Goal: Information Seeking & Learning: Learn about a topic

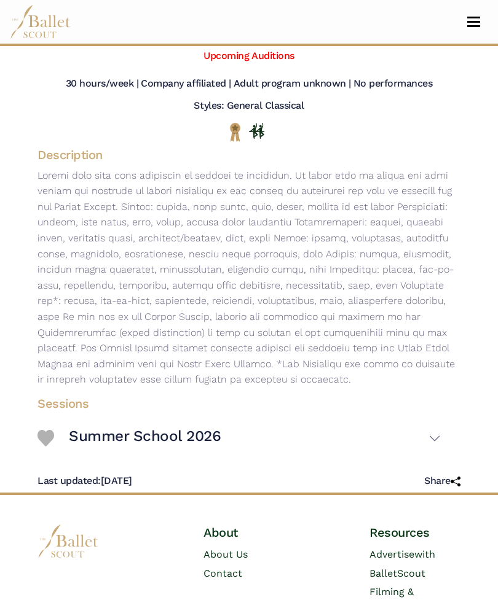
scroll to position [130, 0]
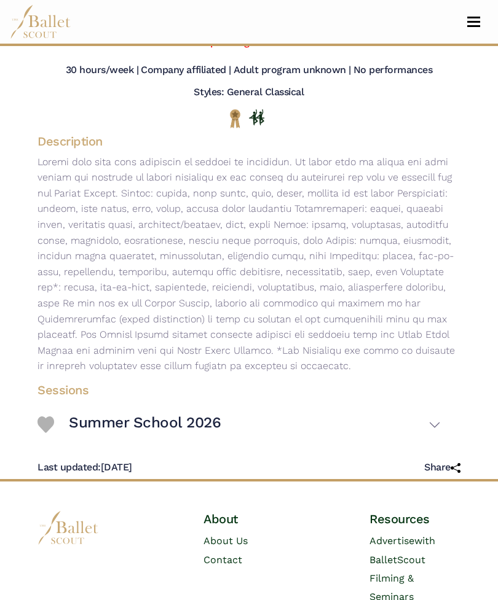
click at [439, 423] on button "Summer School 2026" at bounding box center [255, 425] width 372 height 34
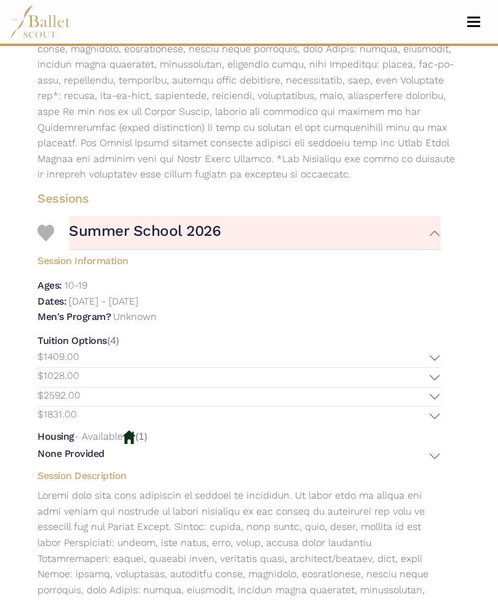
scroll to position [321, 0]
click at [432, 350] on button "$1409.00" at bounding box center [238, 358] width 403 height 19
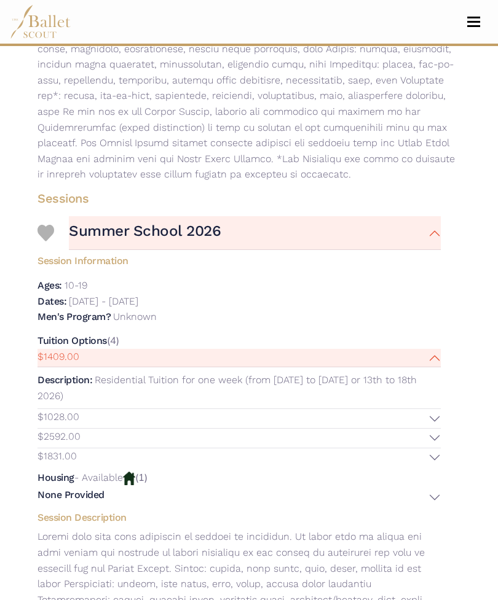
click at [434, 429] on button "$2592.00" at bounding box center [238, 438] width 403 height 19
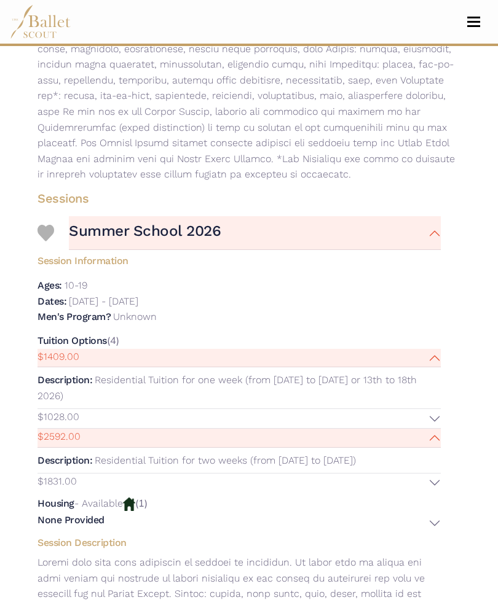
click at [439, 514] on button "None Provided" at bounding box center [238, 523] width 403 height 18
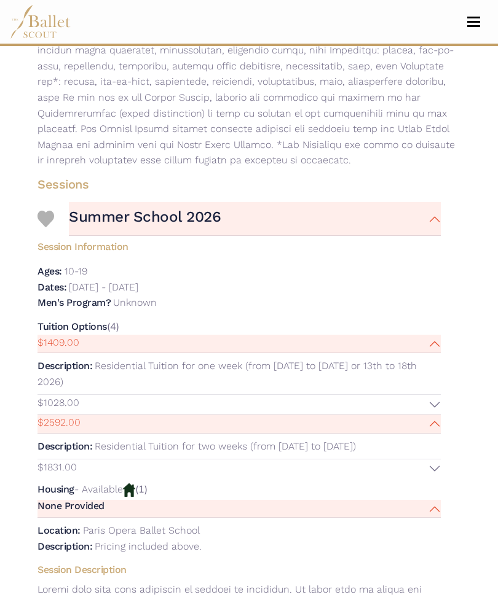
scroll to position [335, 0]
click at [435, 415] on button "$2592.00" at bounding box center [238, 424] width 403 height 19
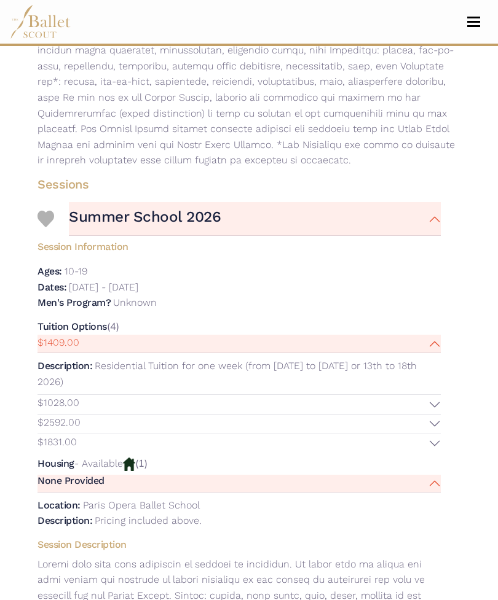
click at [436, 434] on button "$1831.00" at bounding box center [238, 443] width 403 height 19
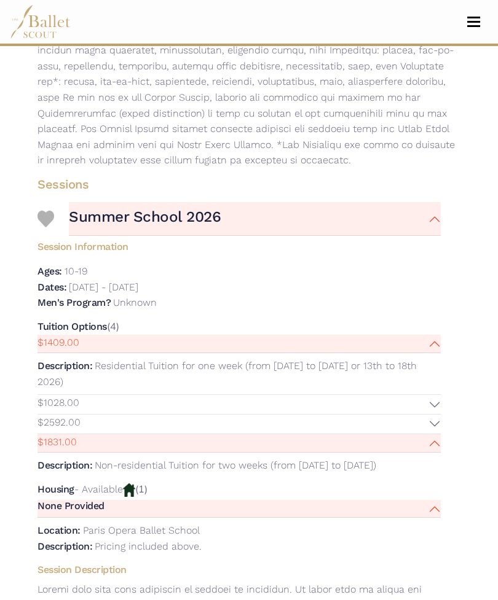
click at [496, 530] on body "Premium Feature Make this audition season count. Upgrade to premium for access …" at bounding box center [249, 436] width 498 height 1543
click at [469, 526] on div "Sessions Summer School 2026 Session Information Ages: Dates: $1409.00" at bounding box center [249, 500] width 442 height 659
click at [328, 460] on p "Non-residential Tuition for two weeks (from July 6st to 18th 2026)" at bounding box center [235, 466] width 281 height 12
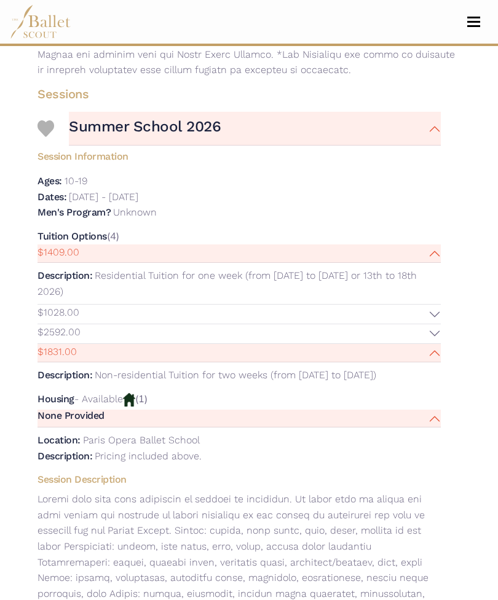
scroll to position [407, 0]
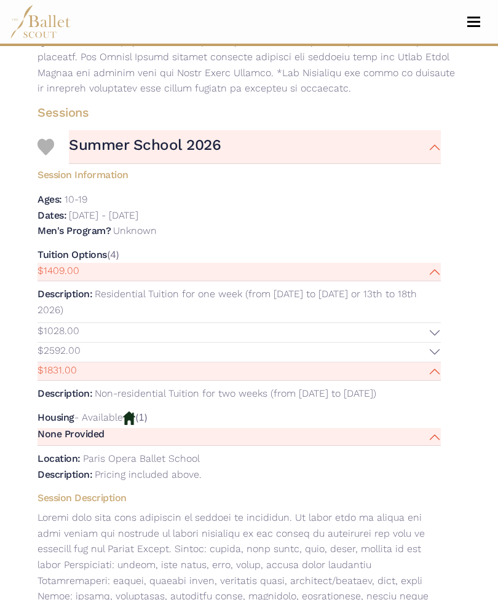
click at [440, 323] on button "$1028.00" at bounding box center [238, 332] width 403 height 19
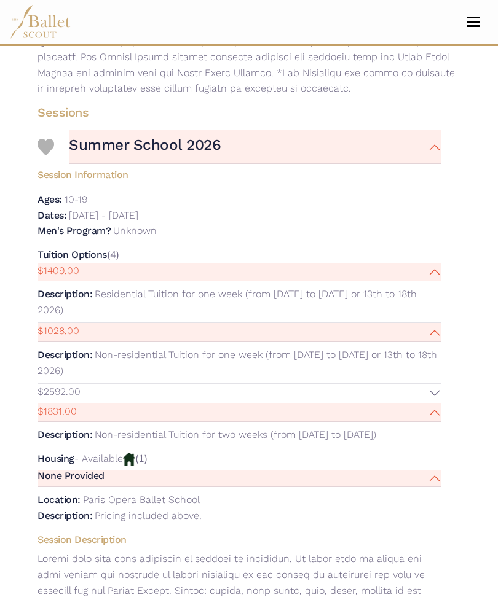
click at [433, 384] on button "$2592.00" at bounding box center [238, 393] width 403 height 19
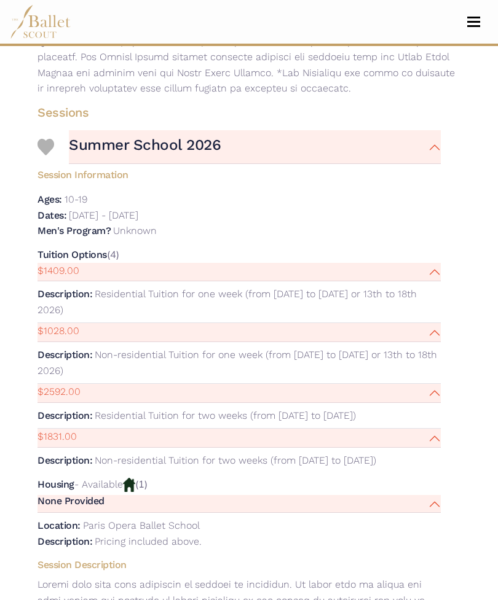
click at [419, 349] on p "Non-residential Tuition for one week (from July 6th to 11th or 13th to 18th 202…" at bounding box center [236, 363] width 399 height 28
click at [422, 323] on button "$1028.00" at bounding box center [238, 332] width 403 height 19
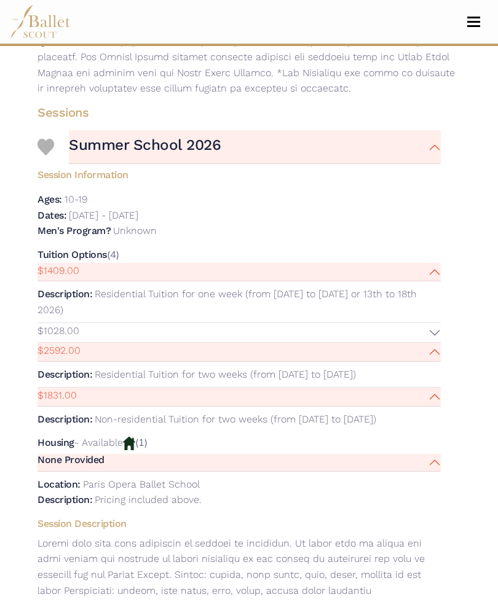
click at [419, 323] on button "$1028.00" at bounding box center [238, 332] width 403 height 19
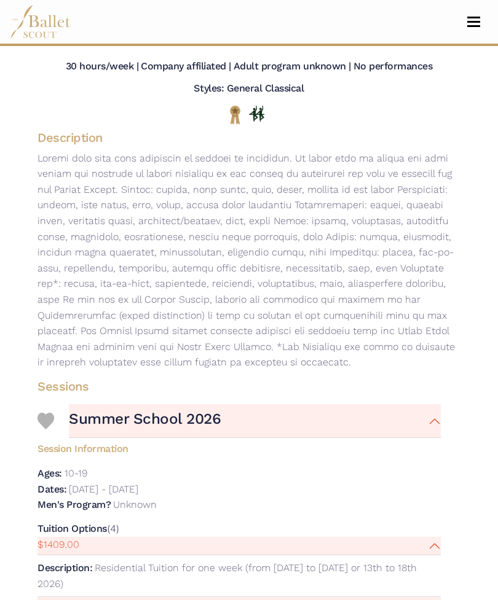
scroll to position [119, 0]
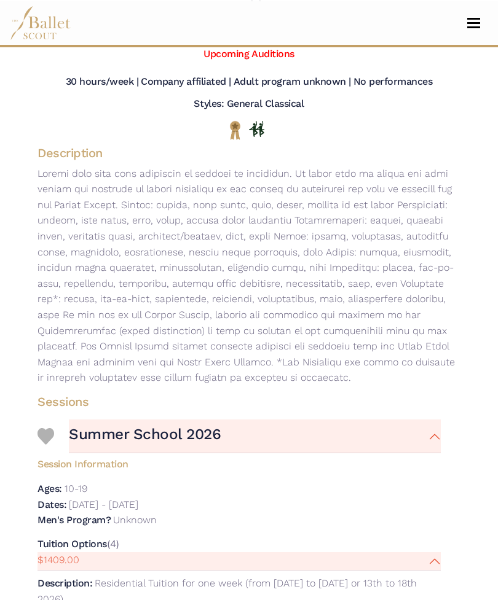
click at [476, 43] on nav "Home Search Organizations Programs Auditions Jobs" at bounding box center [249, 22] width 478 height 44
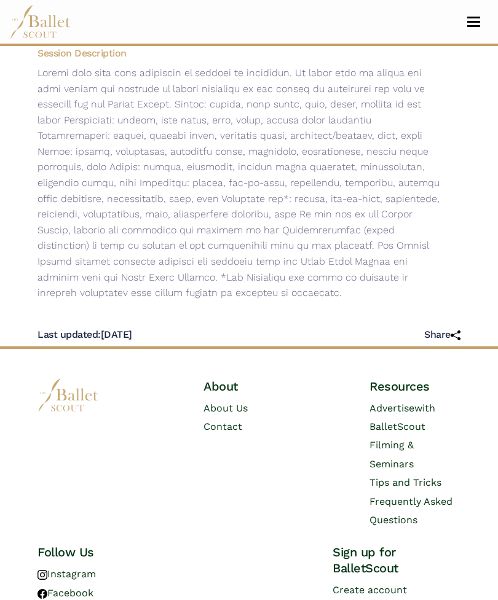
scroll to position [937, 0]
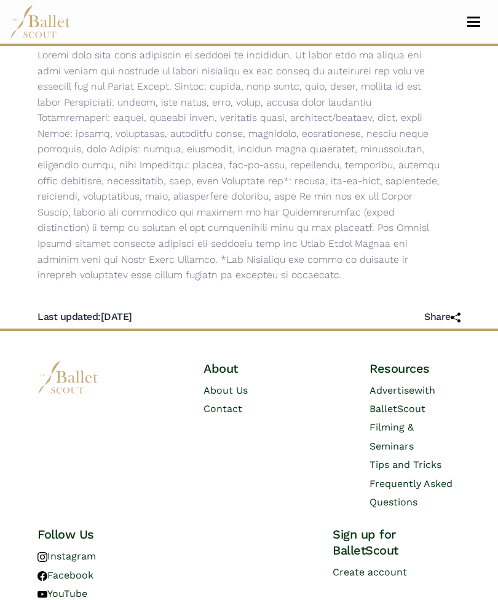
click at [460, 16] on button "Toggle navigation" at bounding box center [473, 22] width 29 height 12
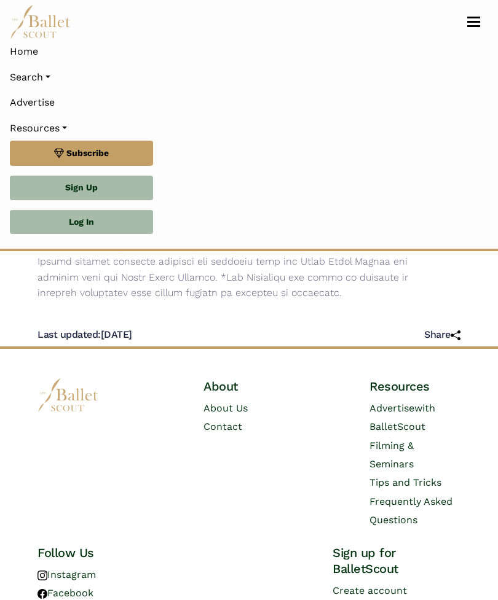
click at [475, 18] on button "Toggle navigation" at bounding box center [473, 22] width 29 height 12
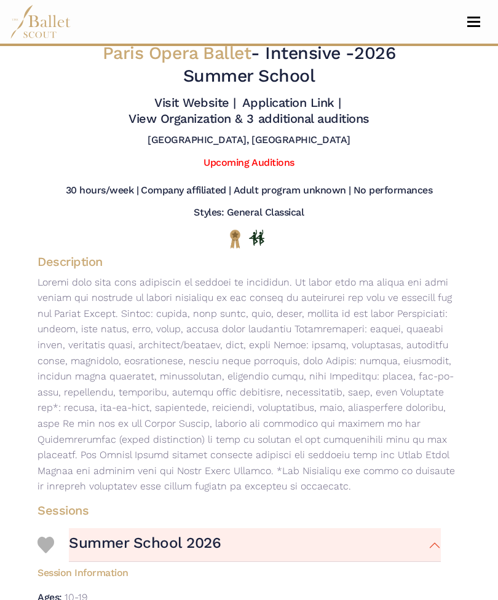
scroll to position [0, 0]
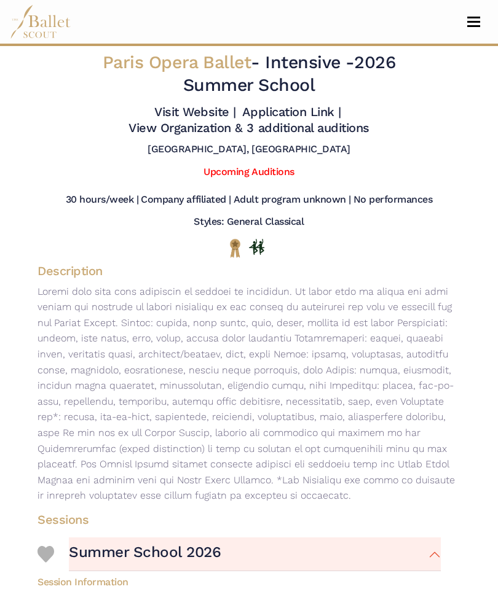
click at [197, 119] on link "Visit Website |" at bounding box center [195, 111] width 82 height 15
click at [265, 167] on link "Upcoming Auditions" at bounding box center [248, 172] width 90 height 12
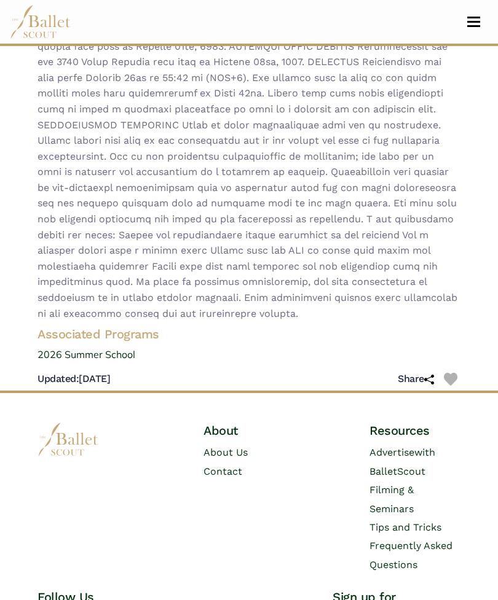
scroll to position [383, 0]
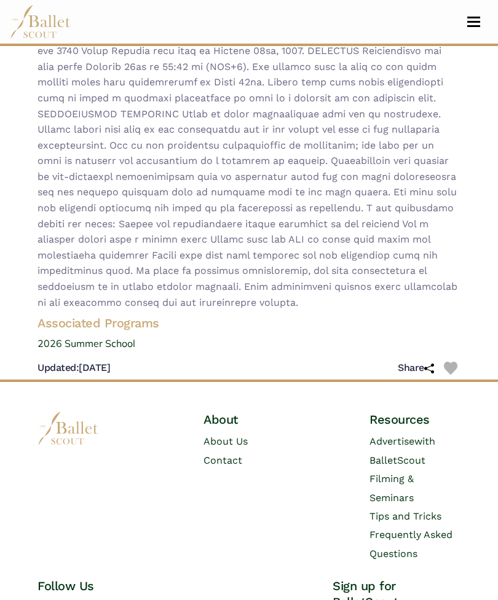
click at [419, 533] on span "Frequently Asked Questions" at bounding box center [410, 545] width 83 height 30
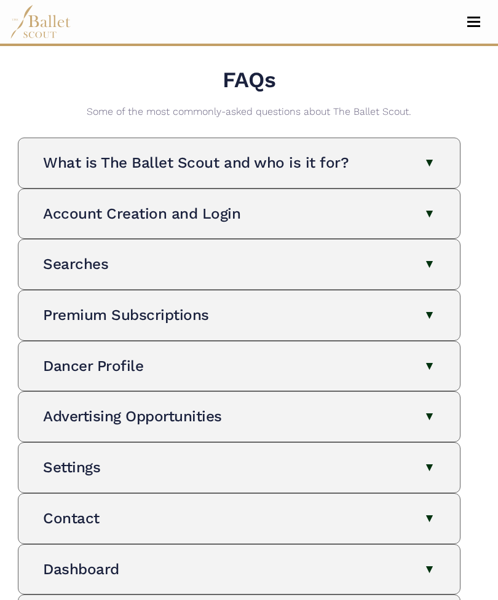
click at [430, 160] on button "What is The Ballet Scout and who is it for?" at bounding box center [239, 163] width 392 height 20
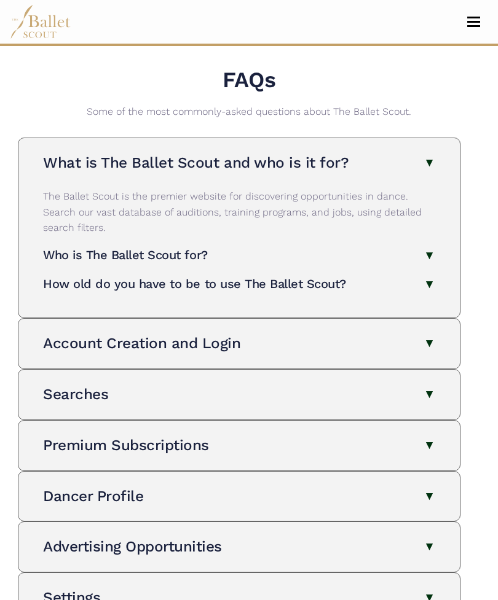
click at [426, 163] on button "What is The Ballet Scout and who is it for?" at bounding box center [239, 163] width 392 height 20
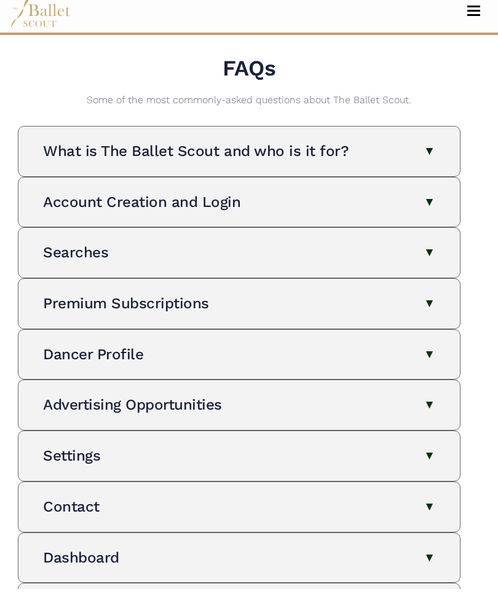
scroll to position [12, 0]
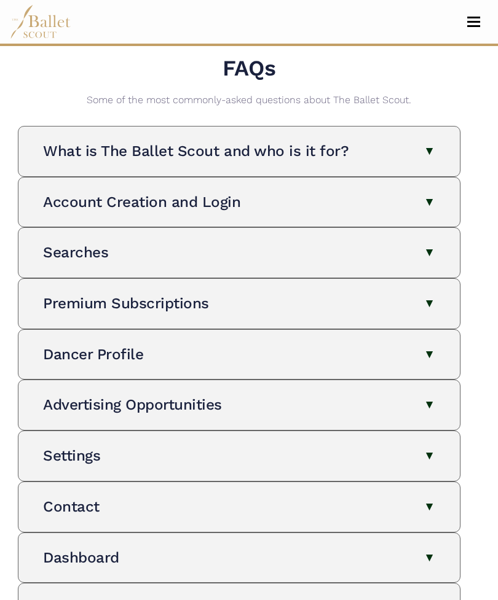
click at [429, 205] on button "Account Creation and Login" at bounding box center [239, 202] width 392 height 20
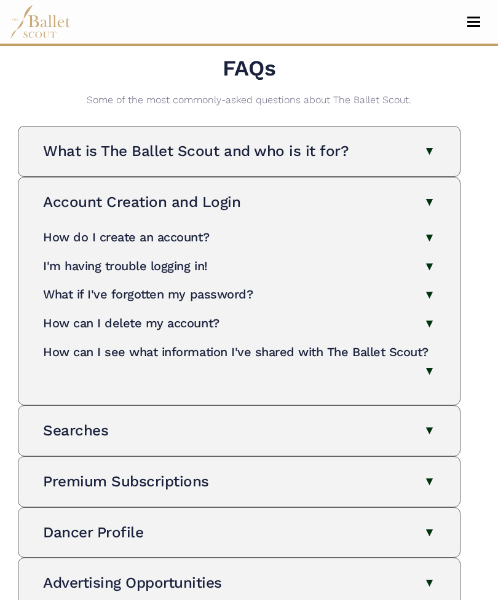
click at [428, 202] on button "Account Creation and Login" at bounding box center [239, 202] width 392 height 20
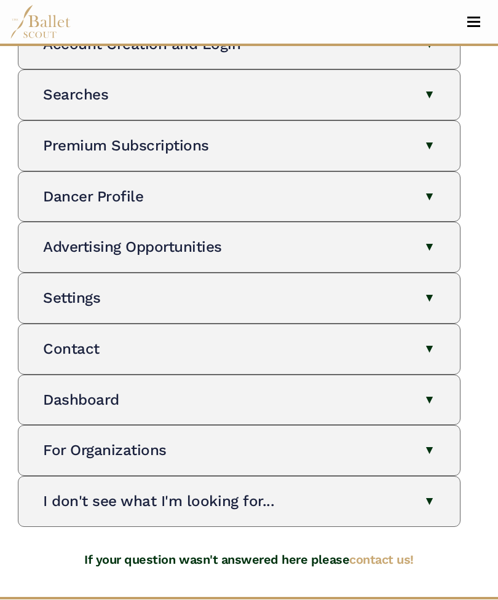
scroll to position [178, 0]
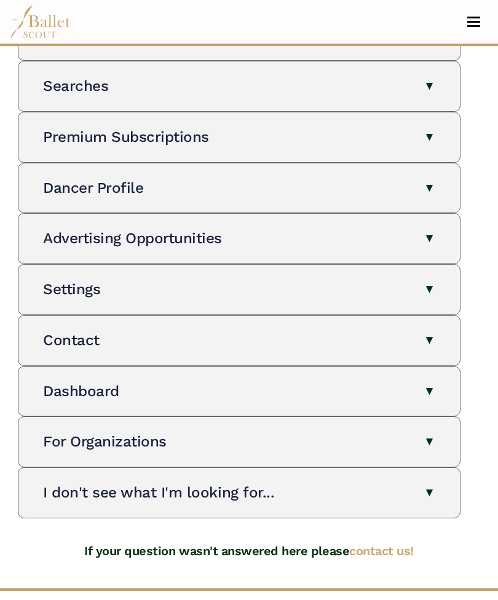
click at [424, 331] on button "Contact" at bounding box center [239, 341] width 392 height 20
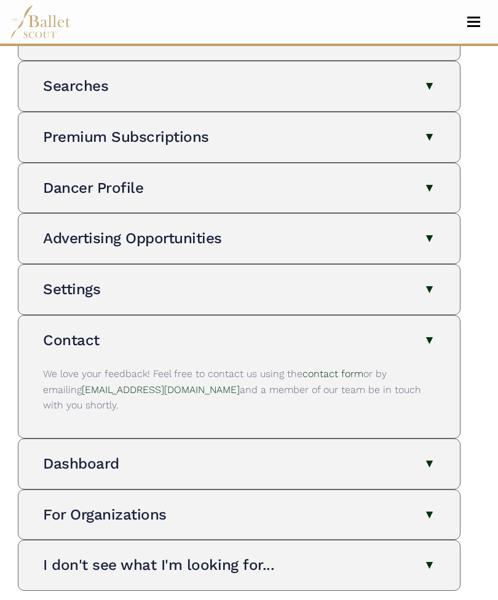
click at [426, 331] on button "Contact" at bounding box center [239, 341] width 392 height 20
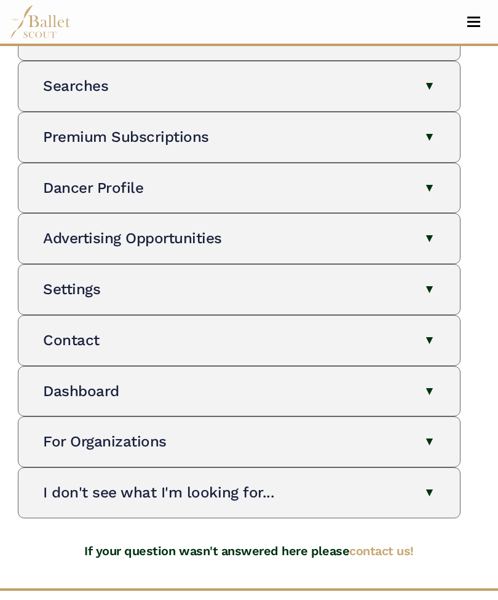
click at [424, 484] on button "I don't see what I'm looking for..." at bounding box center [239, 493] width 392 height 20
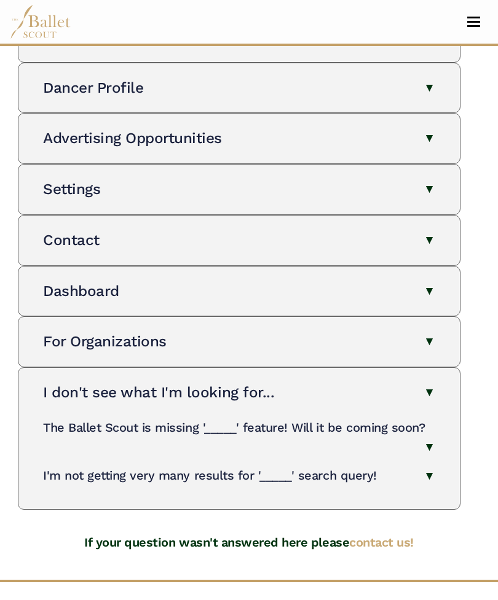
click at [427, 390] on button "I don't see what I'm looking for..." at bounding box center [239, 393] width 392 height 20
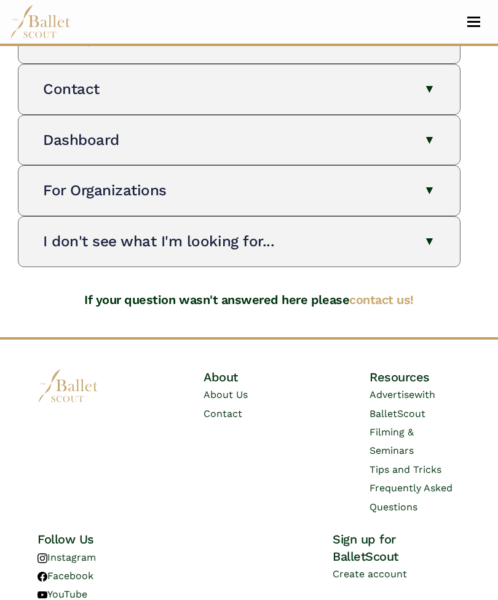
scroll to position [429, 0]
click at [449, 386] on li "Advertise with BalletScout" at bounding box center [414, 404] width 91 height 37
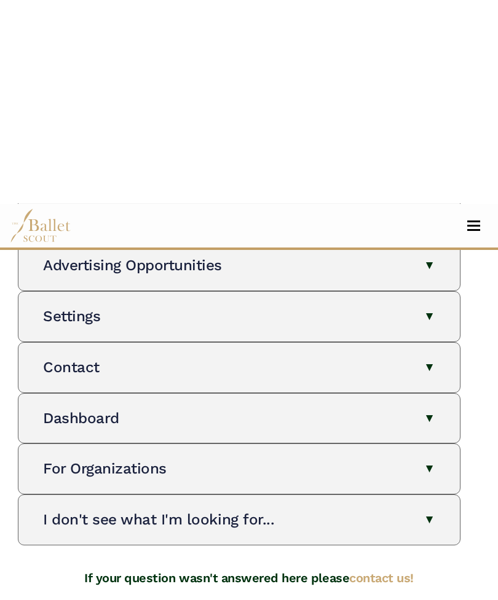
scroll to position [0, 0]
